Goal: Information Seeking & Learning: Check status

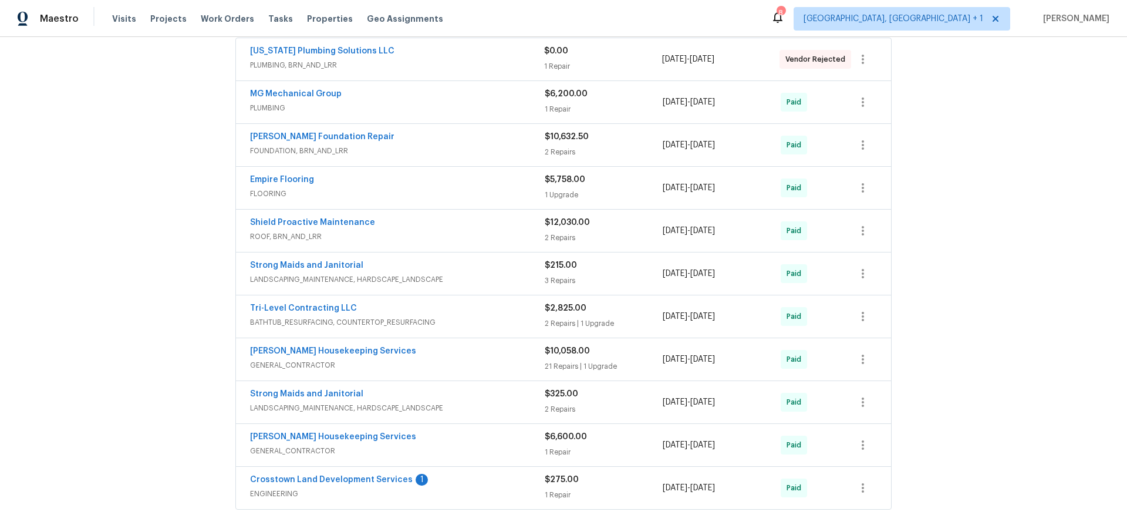
scroll to position [251, 0]
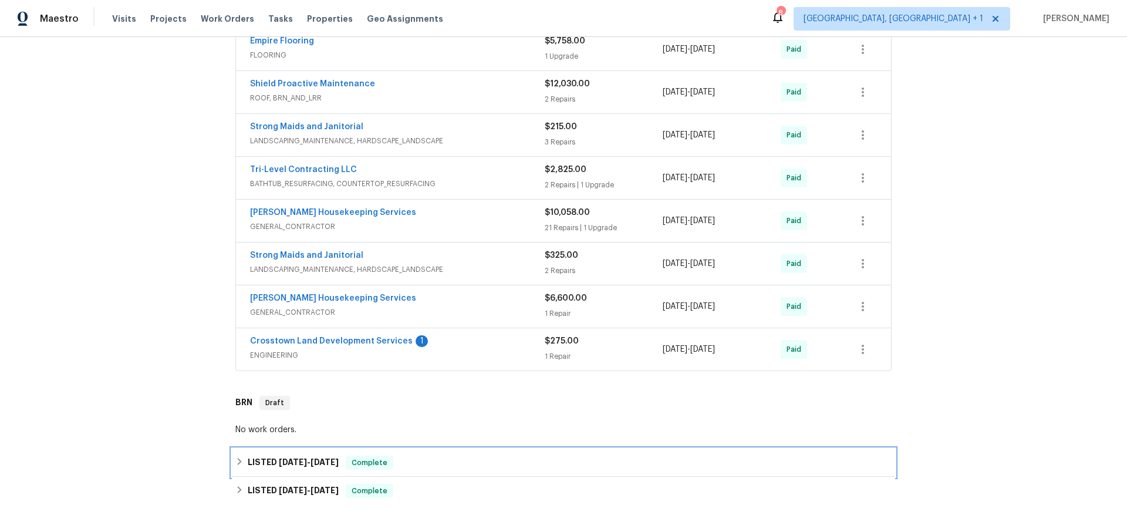
click at [294, 465] on span "[DATE]" at bounding box center [293, 462] width 28 height 8
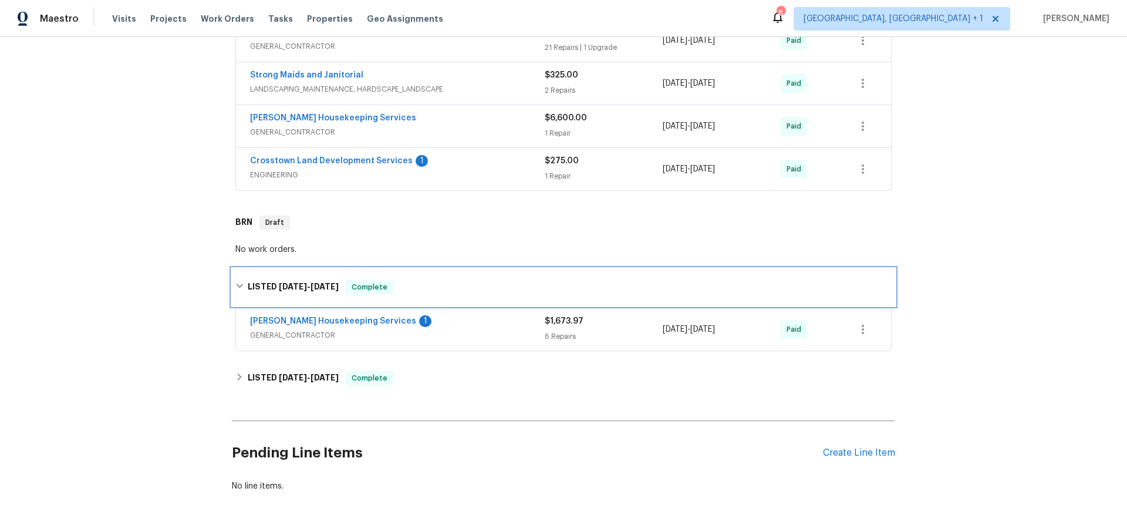
scroll to position [563, 0]
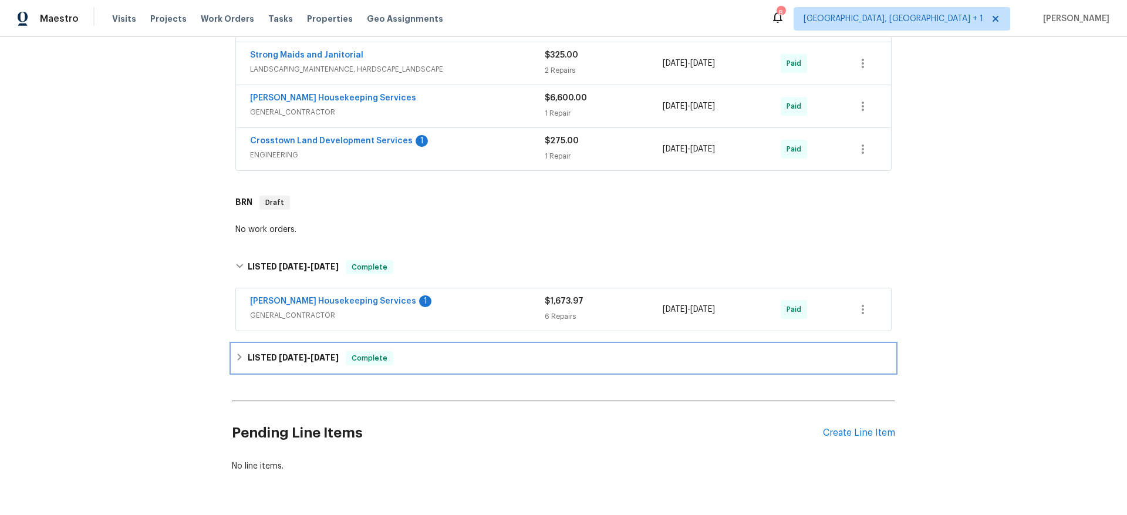
click at [297, 366] on div "LISTED [DATE] - [DATE] Complete" at bounding box center [563, 358] width 663 height 28
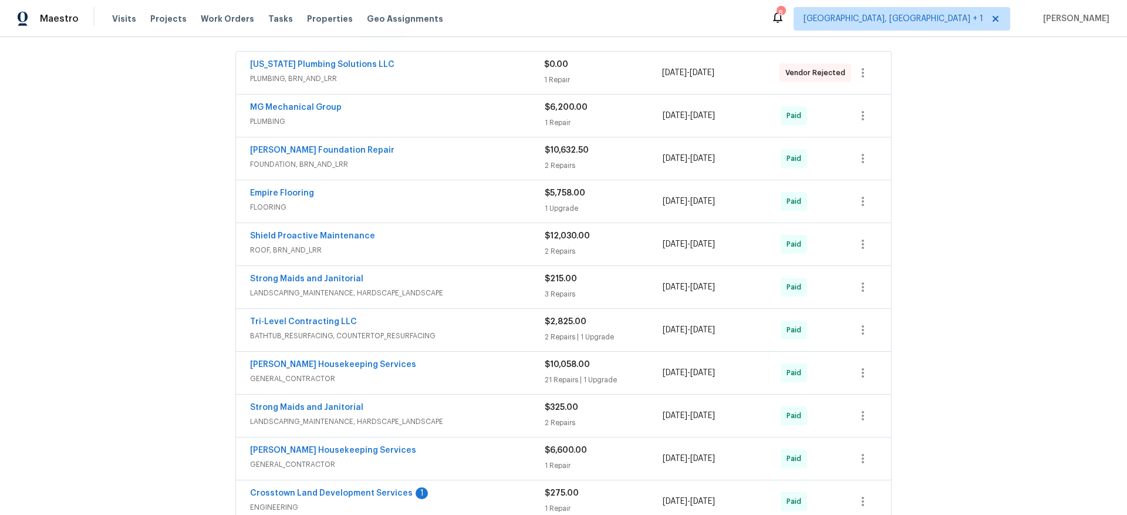
scroll to position [168, 0]
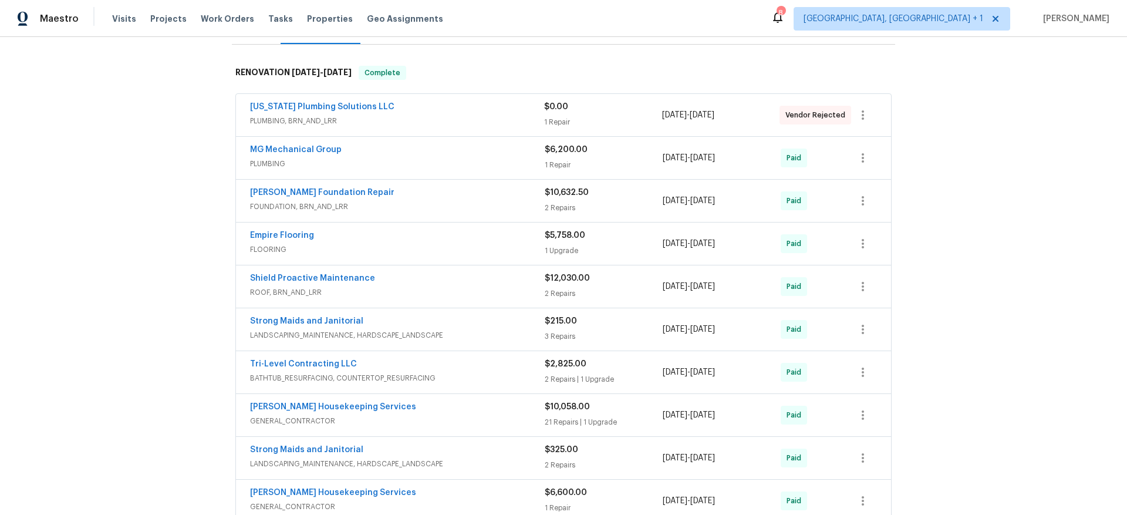
click at [404, 286] on span "ROOF, BRN_AND_LRR" at bounding box center [397, 292] width 295 height 12
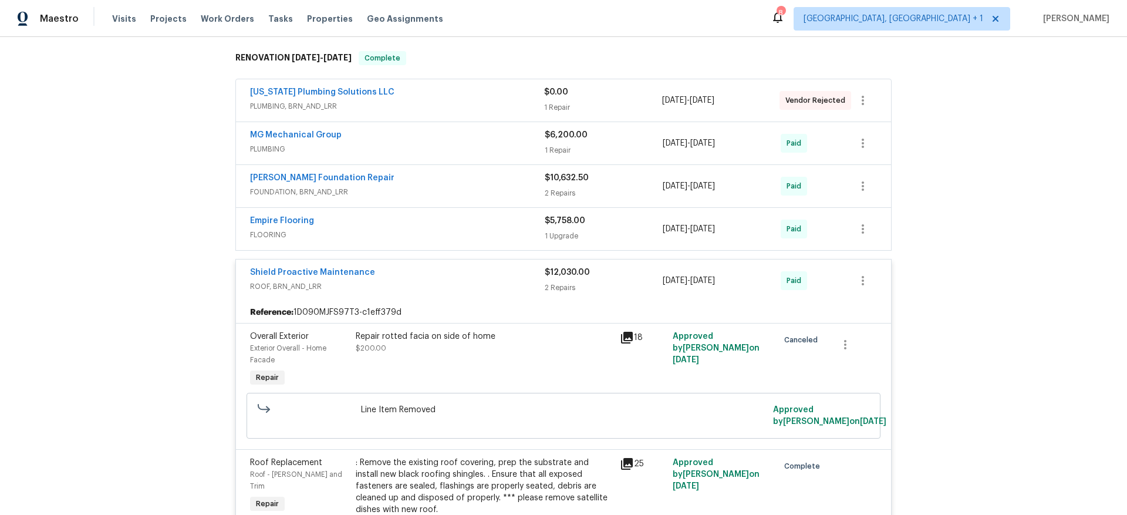
scroll to position [185, 0]
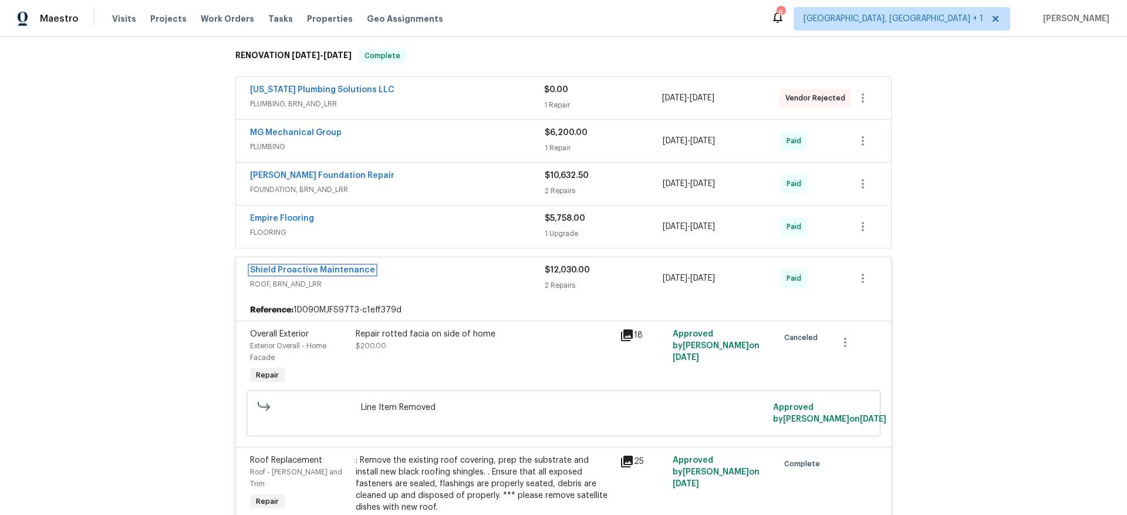
click at [290, 273] on link "Shield Proactive Maintenance" at bounding box center [312, 270] width 125 height 8
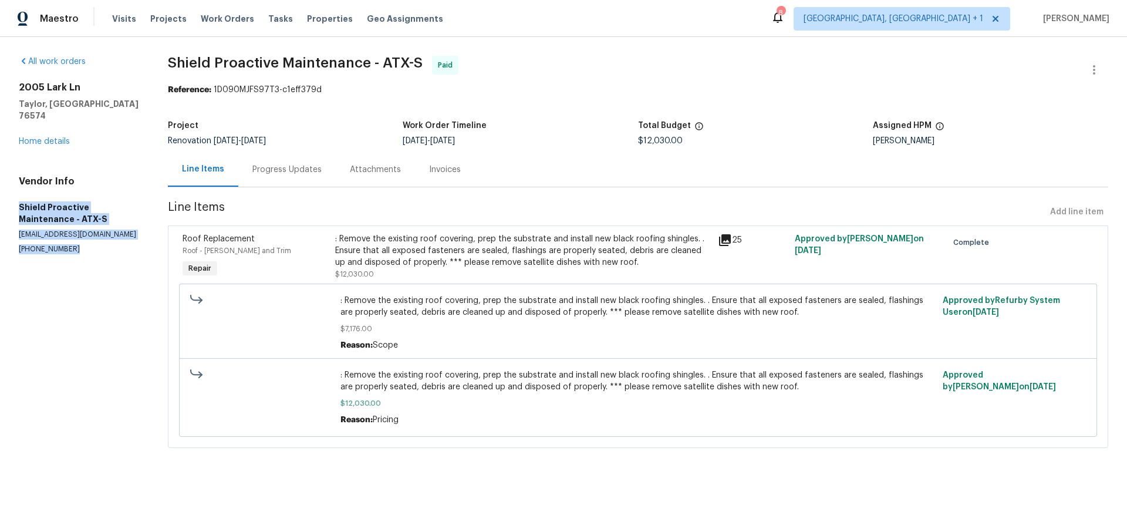
drag, startPoint x: 69, startPoint y: 235, endPoint x: 11, endPoint y: 192, distance: 72.7
click at [11, 192] on div "All work orders [STREET_ADDRESS][PERSON_NAME] Home details Vendor Info Shield P…" at bounding box center [563, 259] width 1127 height 444
copy div "Shield Proactive Maintenance - ATX-S [EMAIL_ADDRESS][DOMAIN_NAME] [PHONE_NUMBER]"
